Goal: Task Accomplishment & Management: Use online tool/utility

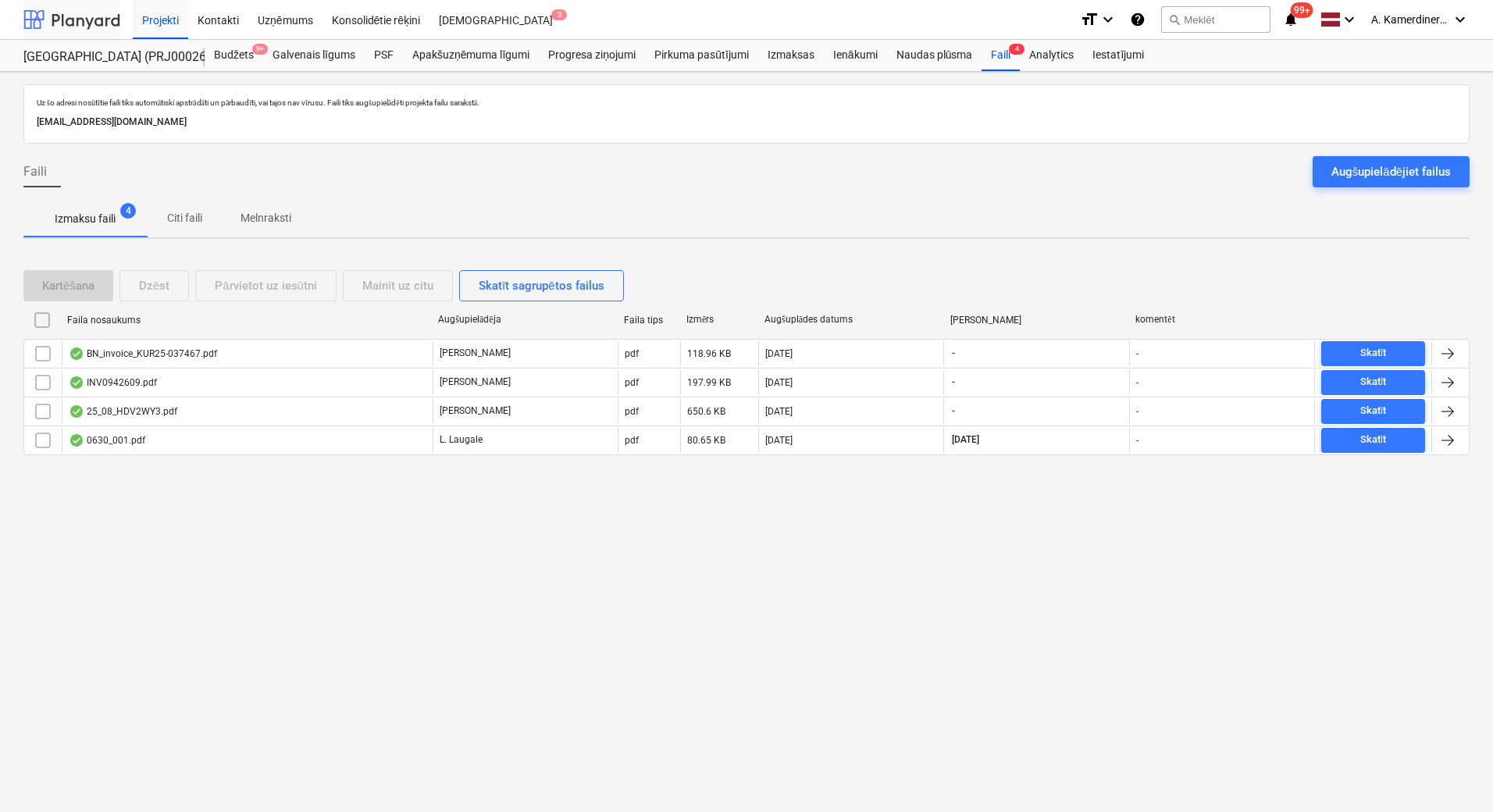
click at [72, 19] on div at bounding box center [72, 19] width 97 height 39
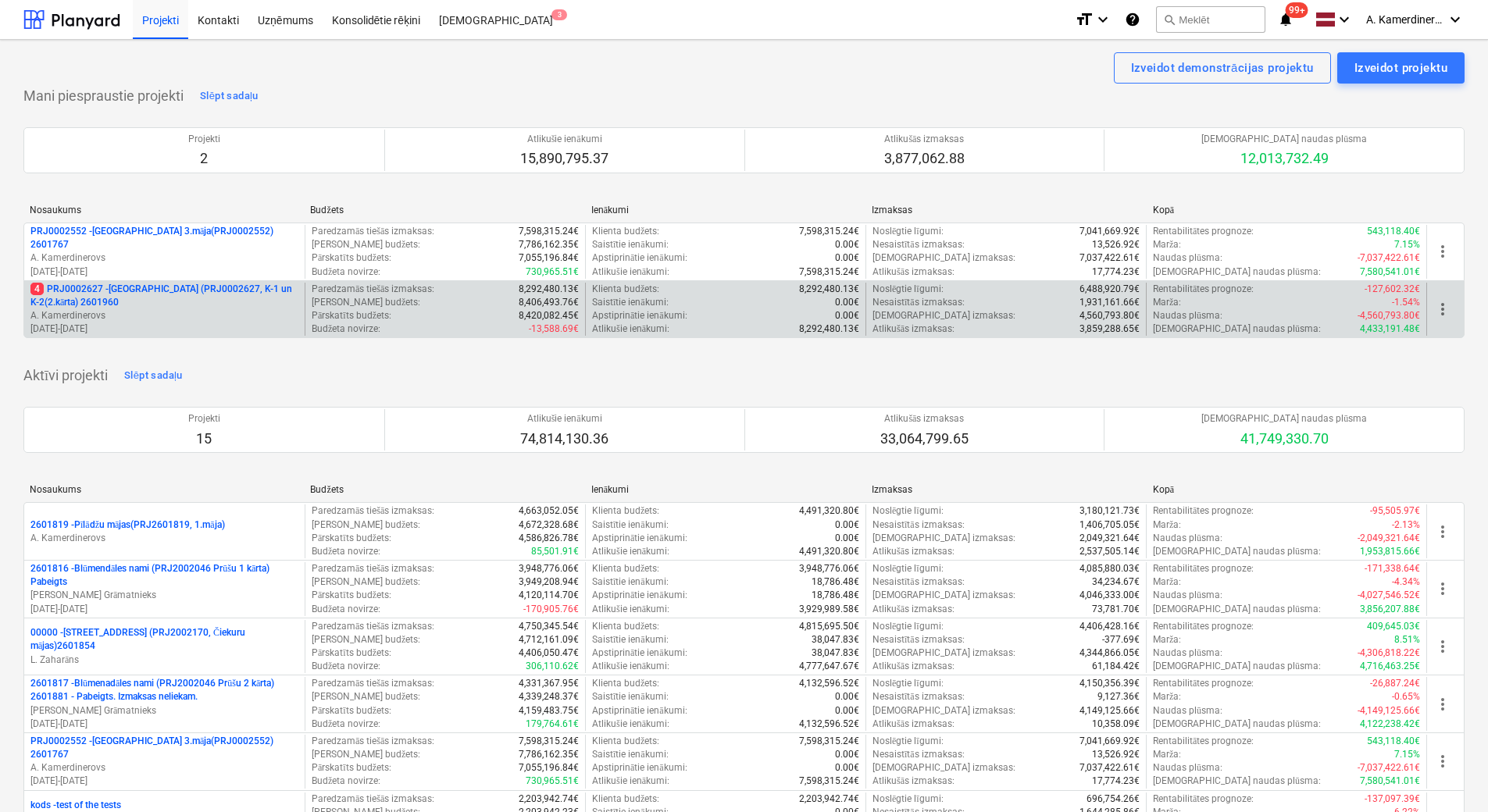
click at [167, 307] on p "4 PRJ0002627 - [GEOGRAPHIC_DATA] (PRJ0002627, K-1 un K-2(2.kārta) 2601960" at bounding box center [163, 296] width 268 height 26
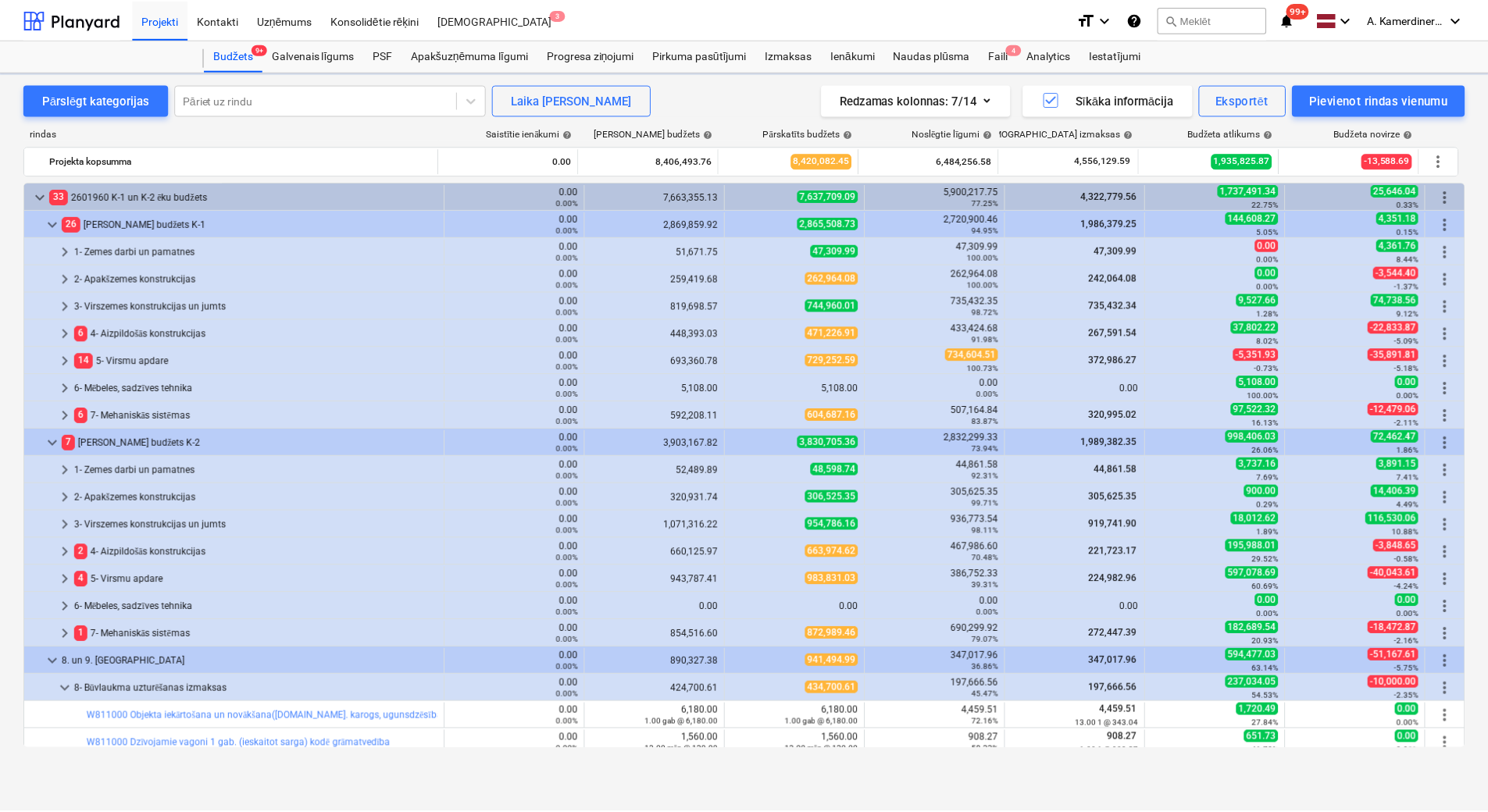
scroll to position [464, 0]
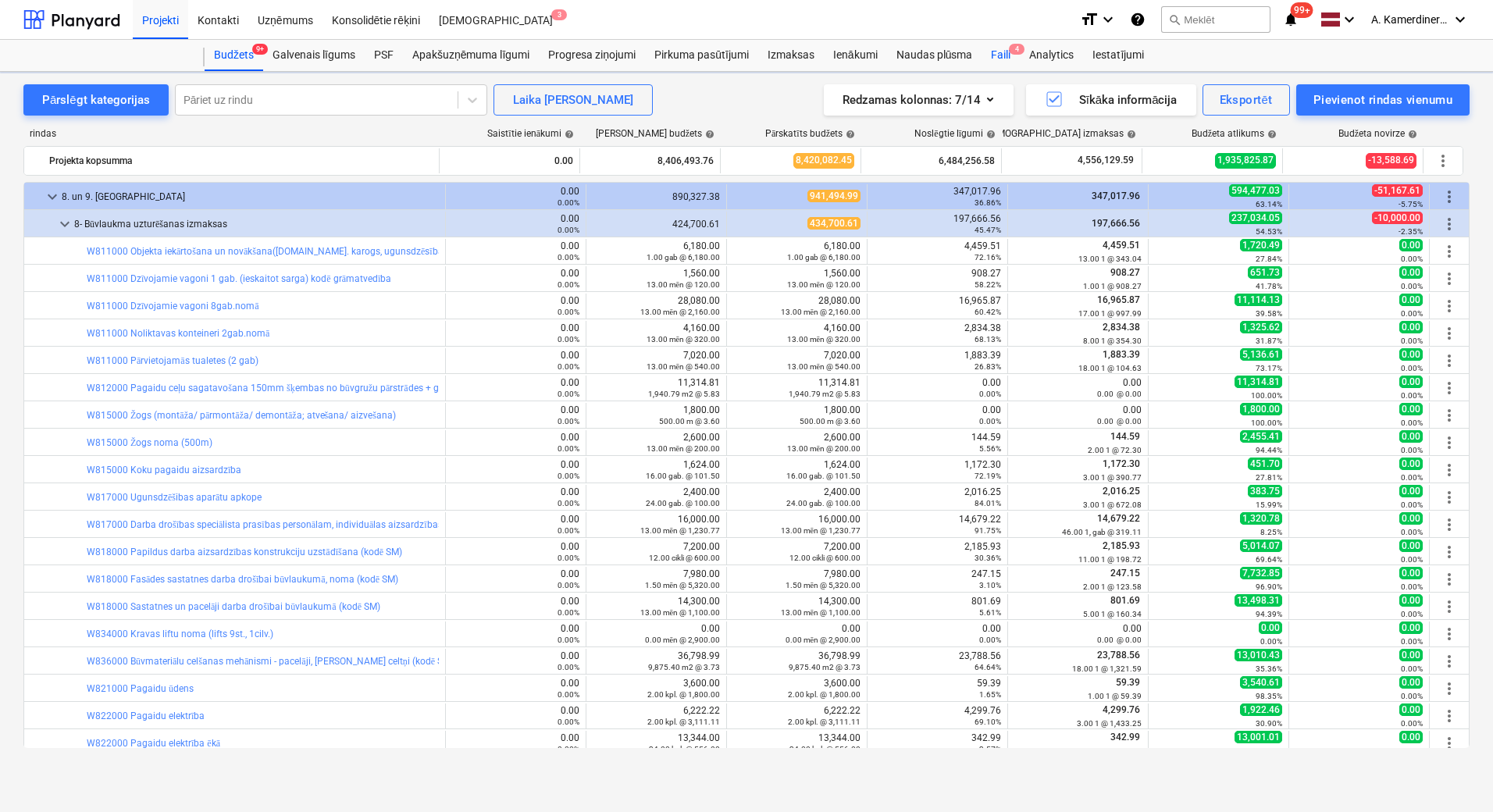
click at [1002, 44] on div "Faili 4" at bounding box center [1000, 55] width 38 height 31
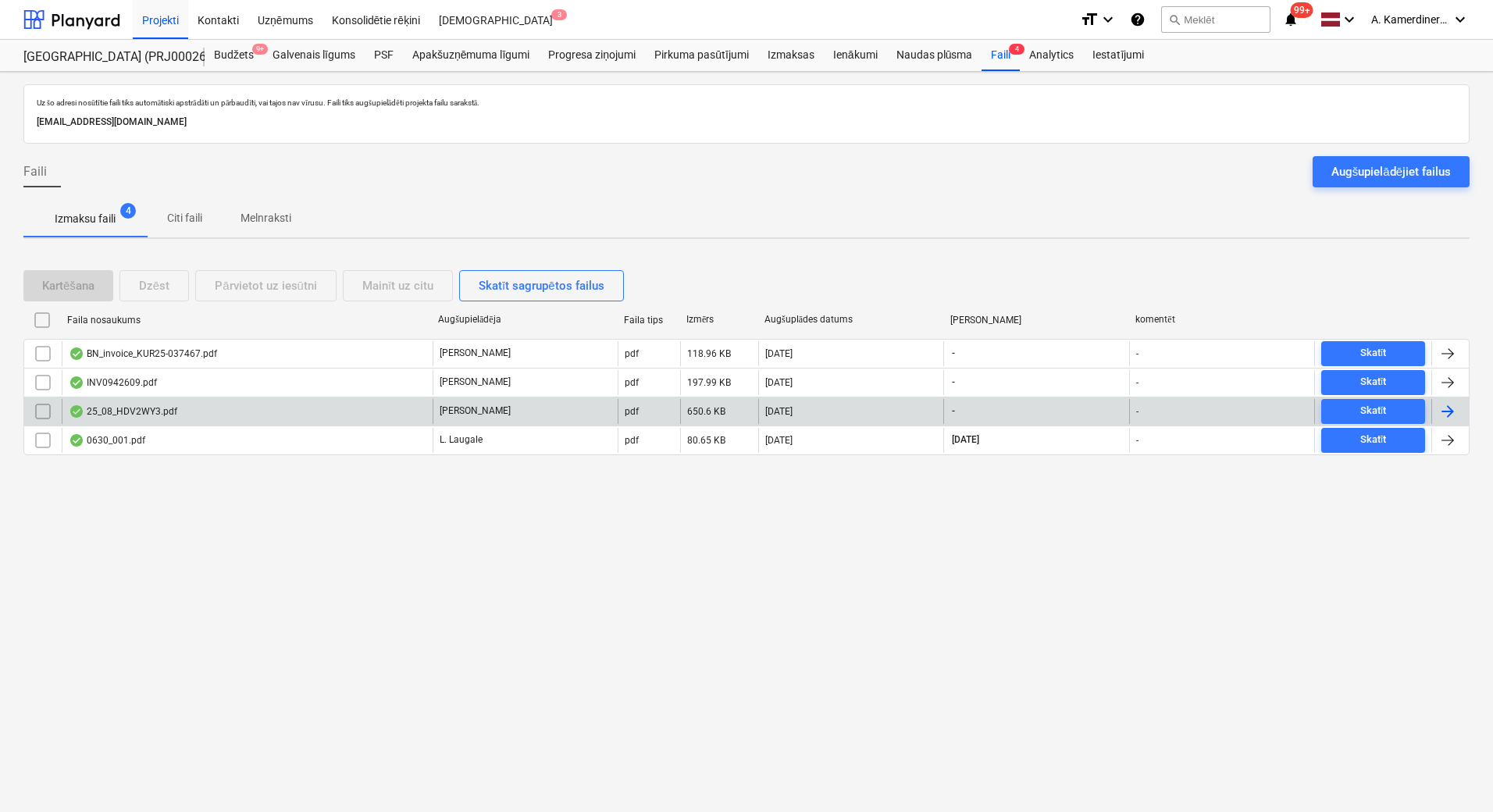
click at [183, 403] on div "25_08_HDV2WY3.pdf" at bounding box center [247, 411] width 371 height 25
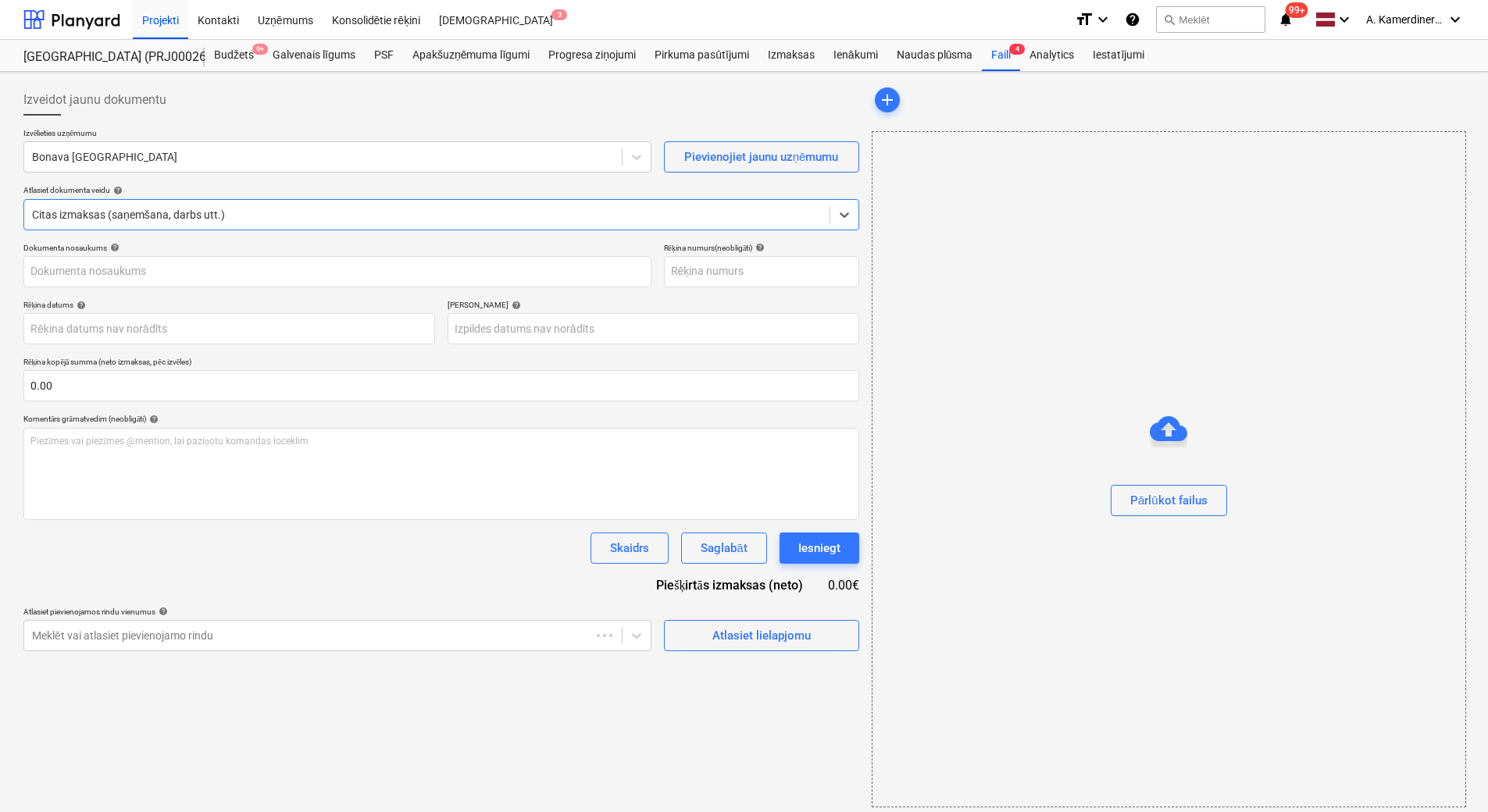
type input "25_08_HDV2WY3.pdf"
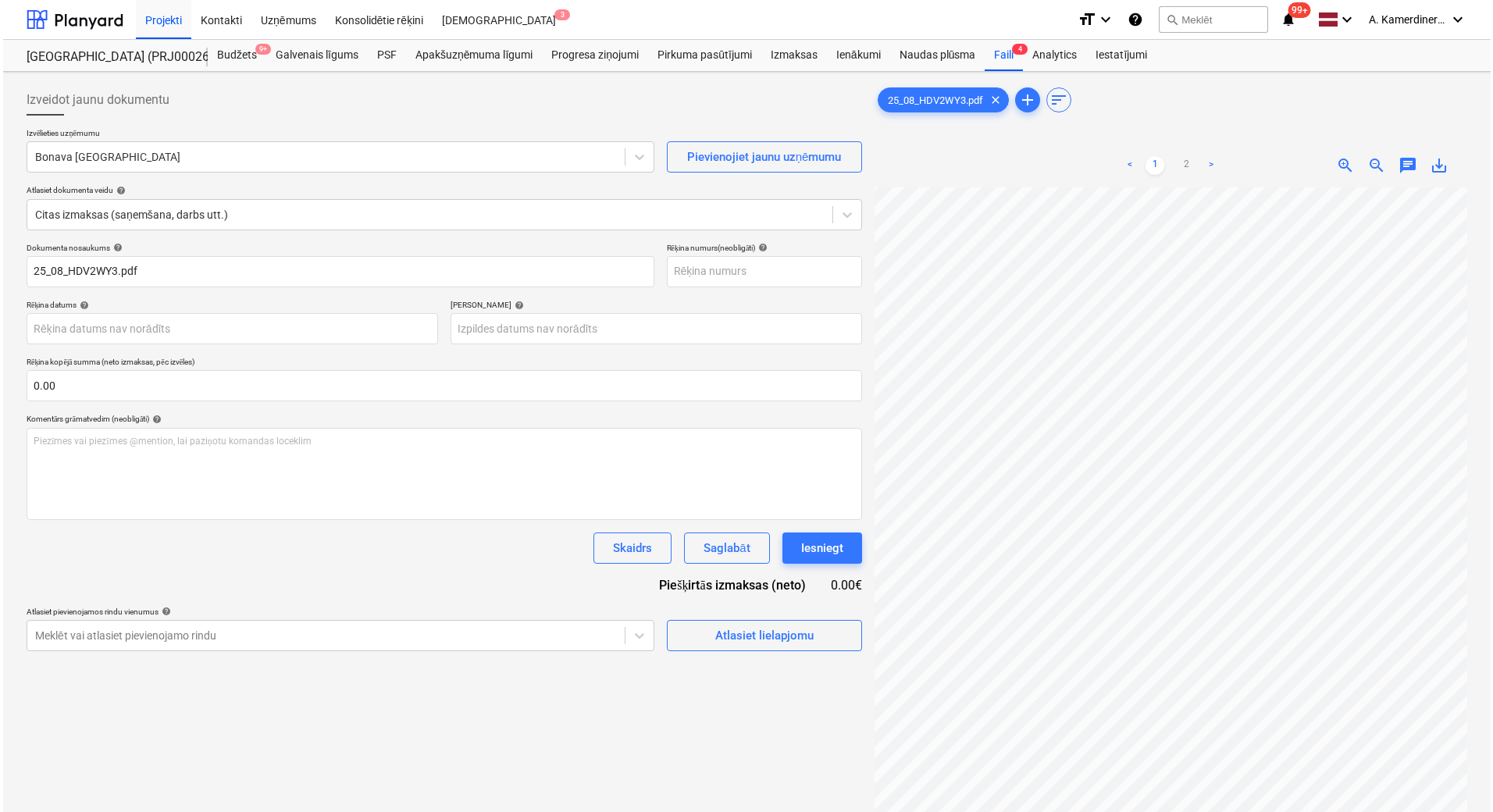
scroll to position [193, 102]
